Goal: Find specific page/section: Find specific page/section

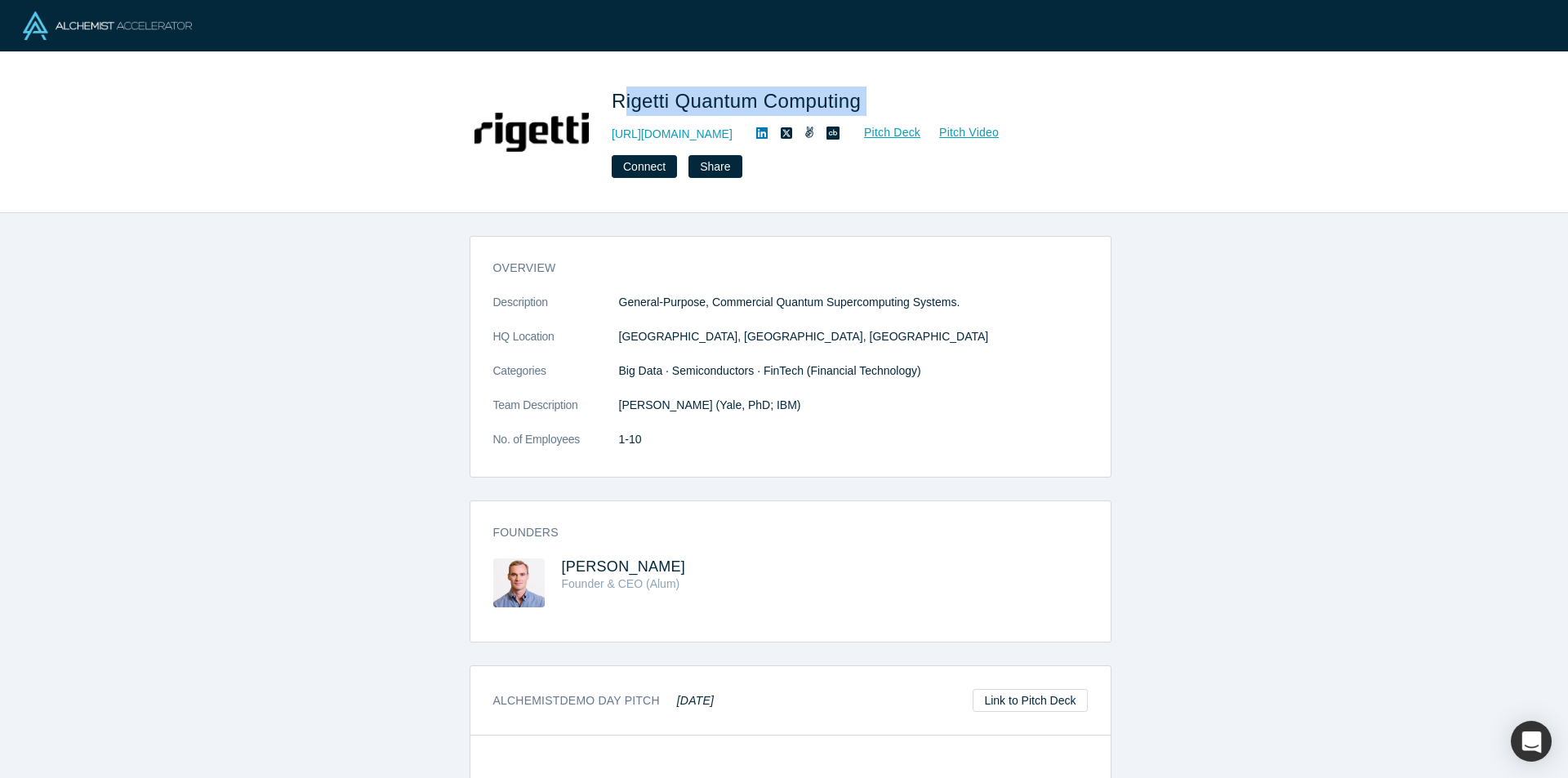
click at [618, 103] on h1 "Rigetti Quantum Computing" at bounding box center [840, 101] width 458 height 29
click at [843, 89] on span "Rigetti Quantum Computing" at bounding box center [739, 100] width 255 height 22
drag, startPoint x: 884, startPoint y: 100, endPoint x: 616, endPoint y: 89, distance: 268.2
click at [616, 89] on h1 "Rigetti Quantum Computing" at bounding box center [840, 101] width 458 height 29
copy span "Rigetti Quantum Computing"
